Goal: Transaction & Acquisition: Subscribe to service/newsletter

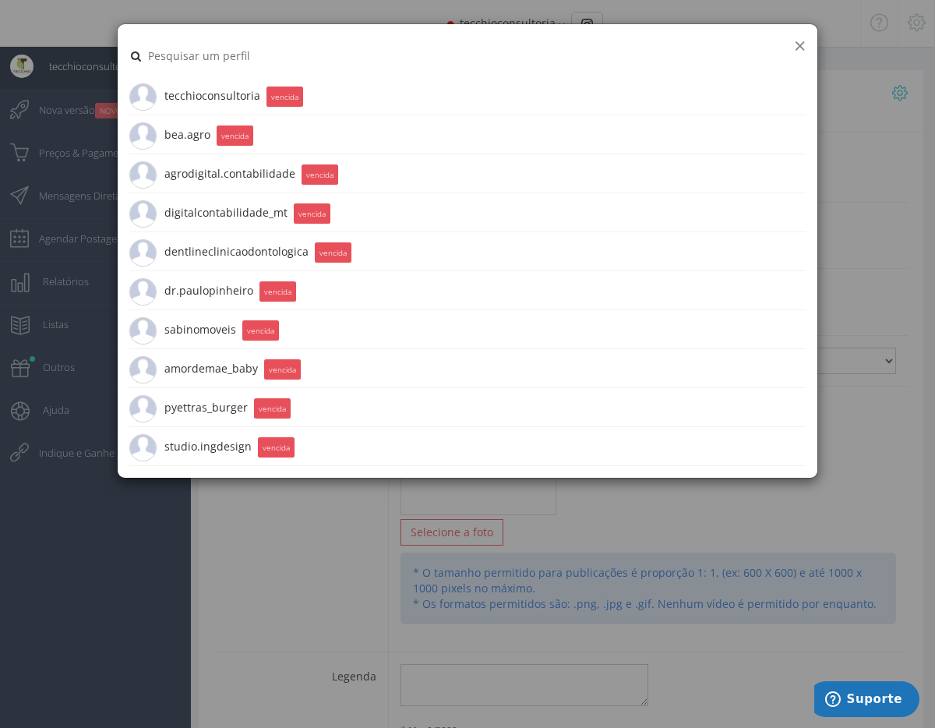
click at [794, 42] on button "×" at bounding box center [800, 45] width 12 height 21
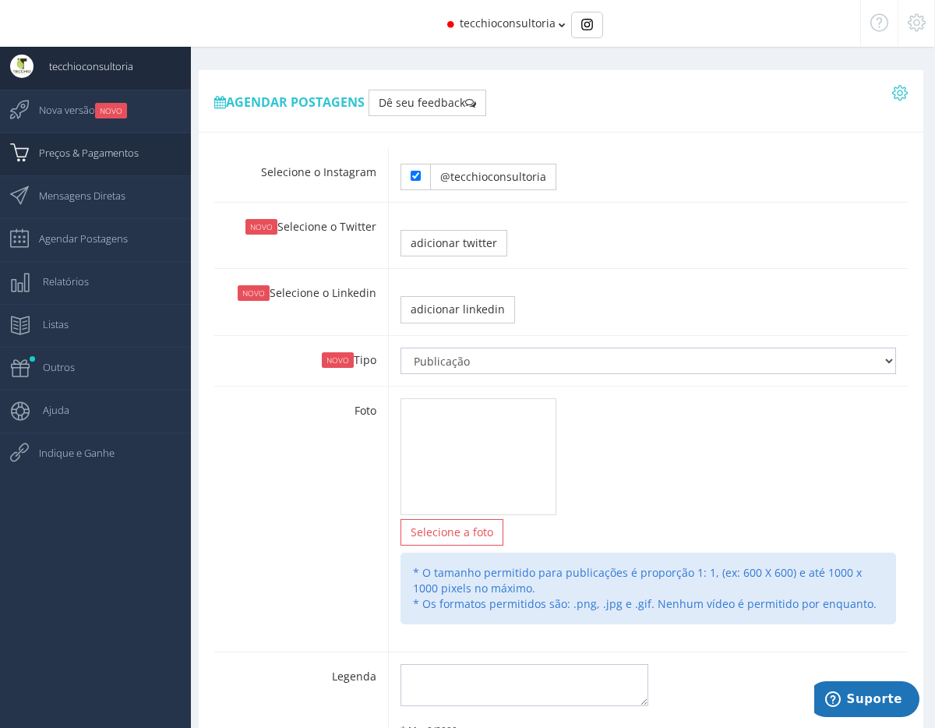
click at [88, 153] on span "Preços & Pagamentos" at bounding box center [80, 152] width 115 height 39
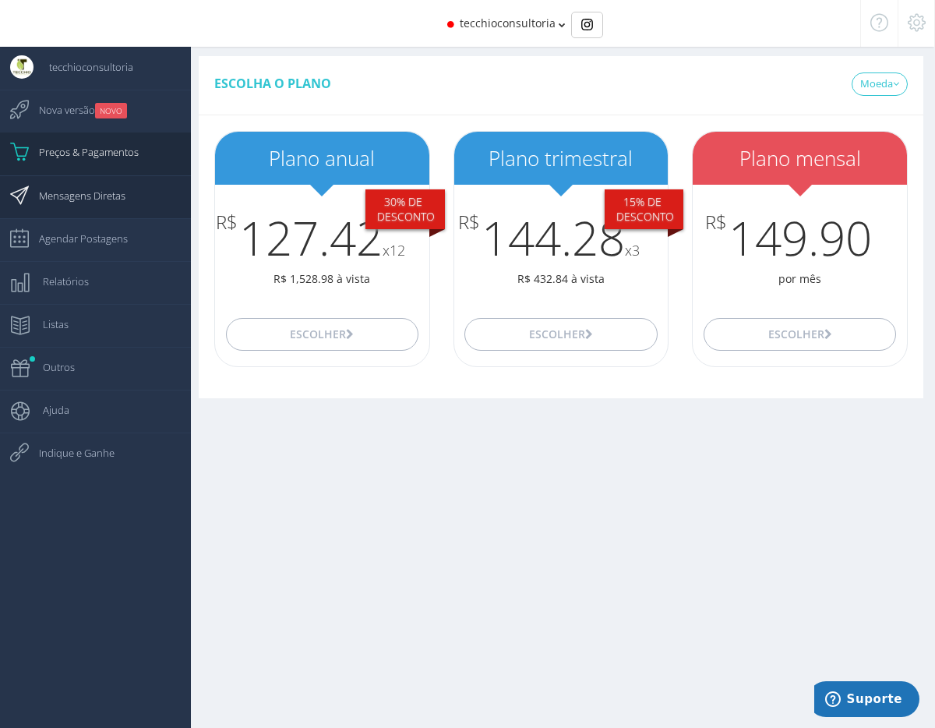
scroll to position [4, 0]
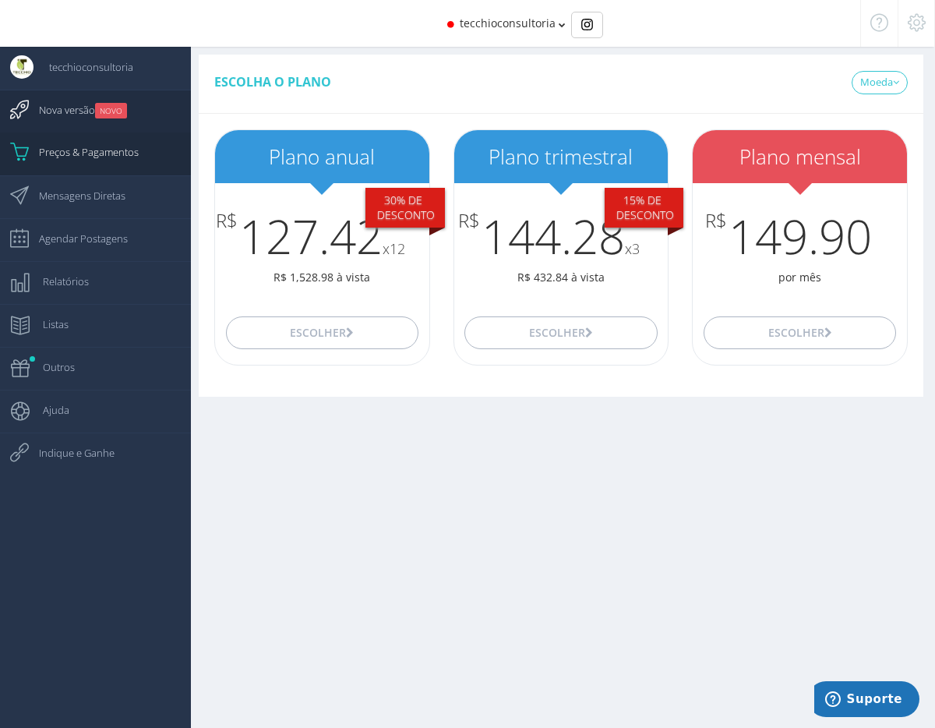
click at [131, 114] on link "Nova versão NOVO" at bounding box center [95, 111] width 191 height 43
